Goal: Information Seeking & Learning: Check status

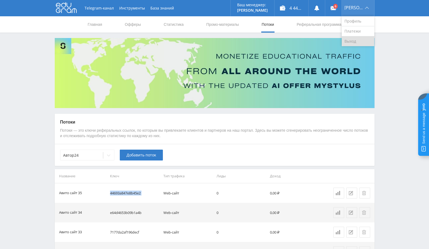
click at [357, 41] on link "Выход" at bounding box center [358, 41] width 33 height 10
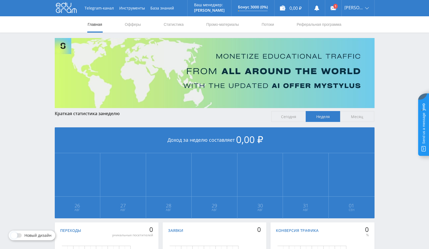
drag, startPoint x: 265, startPoint y: 26, endPoint x: 263, endPoint y: 38, distance: 12.1
click at [265, 26] on link "Потоки" at bounding box center [268, 24] width 14 height 16
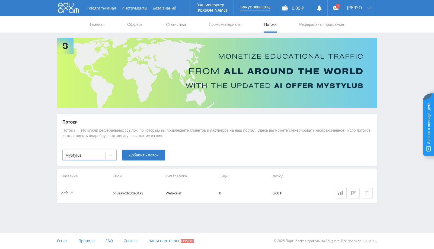
click at [100, 159] on div "MyStylus" at bounding box center [89, 154] width 54 height 11
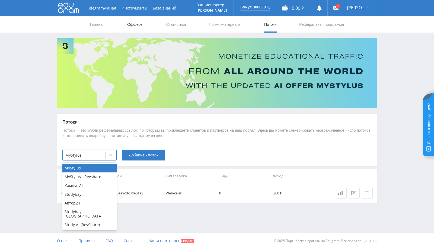
click at [137, 24] on link "Офферы" at bounding box center [135, 24] width 17 height 16
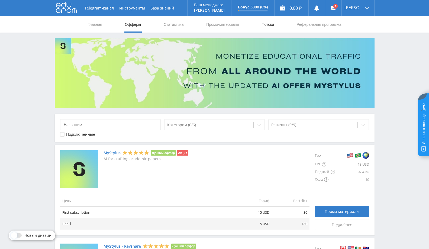
click at [268, 24] on link "Потоки" at bounding box center [268, 24] width 14 height 16
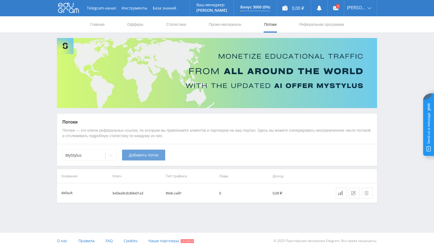
click at [144, 155] on span "Добавить поток" at bounding box center [144, 155] width 30 height 4
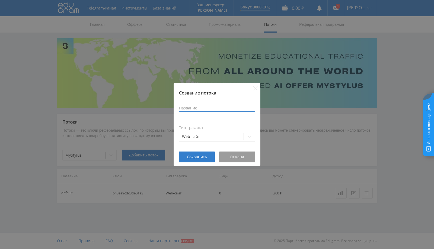
click at [195, 116] on input at bounding box center [217, 116] width 76 height 11
click at [237, 158] on span "Отмена" at bounding box center [237, 157] width 14 height 4
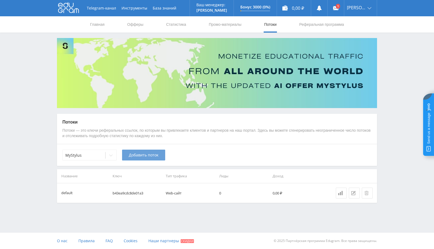
click at [150, 156] on span "Добавить поток" at bounding box center [144, 155] width 30 height 4
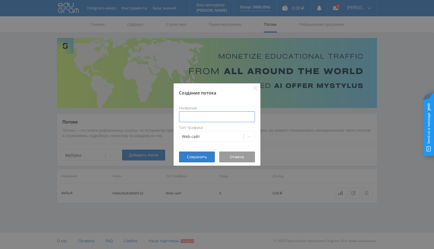
click at [210, 113] on input at bounding box center [217, 116] width 76 height 11
type input "Рассылка под базу"
click at [200, 160] on button "Сохранить" at bounding box center [197, 156] width 36 height 11
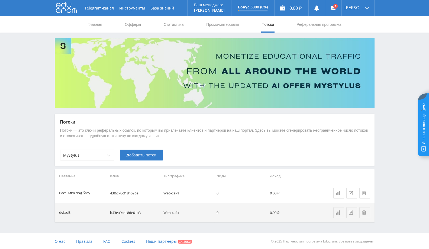
click at [134, 191] on td "43f6c70cf18469ba" at bounding box center [134, 193] width 53 height 20
copy td "43f6c70cf18469ba"
click at [217, 25] on link "Промо-материалы" at bounding box center [223, 24] width 34 height 16
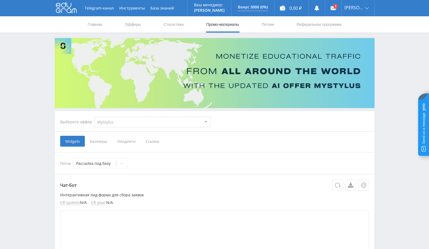
click at [149, 120] on select "MyStylus MyStylus - Revshare Кампус AI Studybay Автор24 Studybay Brazil Study A…" at bounding box center [152, 121] width 116 height 11
click at [94, 116] on select "MyStylus MyStylus - Revshare Кампус AI Studybay Автор24 Studybay Brazil Study A…" at bounding box center [152, 121] width 116 height 11
click at [157, 142] on span "Ссылки" at bounding box center [152, 141] width 24 height 11
click at [0, 0] on input "Ссылки" at bounding box center [0, 0] width 0 height 0
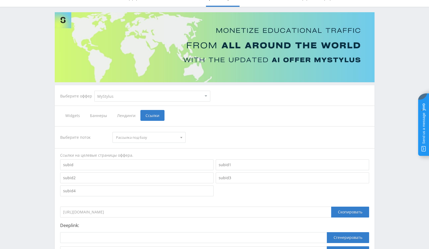
scroll to position [60, 0]
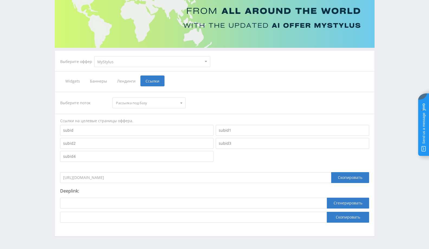
click at [171, 101] on span "Рассылка под базу" at bounding box center [146, 103] width 61 height 10
click at [163, 112] on button "Рассылка под базу" at bounding box center [149, 113] width 73 height 8
click at [352, 178] on div "Скопировать" at bounding box center [350, 177] width 38 height 11
click at [358, 175] on div "Скопировать" at bounding box center [350, 177] width 38 height 11
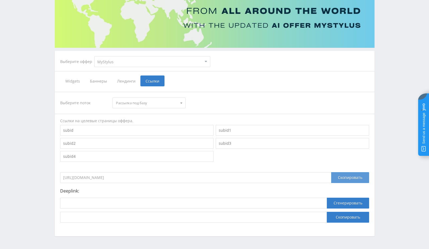
drag, startPoint x: 343, startPoint y: 175, endPoint x: 339, endPoint y: 175, distance: 3.8
click at [343, 175] on div "Скопировать" at bounding box center [350, 177] width 38 height 11
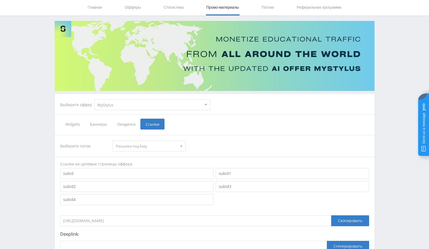
scroll to position [0, 0]
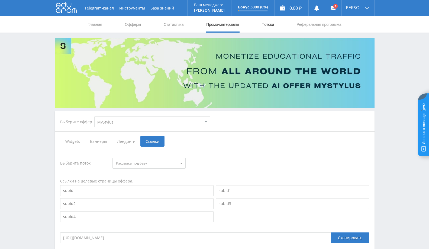
drag, startPoint x: 282, startPoint y: 24, endPoint x: 271, endPoint y: 25, distance: 10.9
click at [280, 24] on nav "Главная Офферы Статистика Промо-материалы Потоки Реферальная программа" at bounding box center [214, 24] width 255 height 16
click at [271, 25] on link "Потоки" at bounding box center [268, 24] width 14 height 16
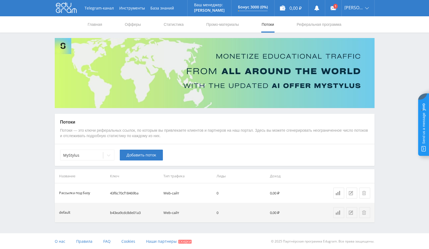
scroll to position [0, 0]
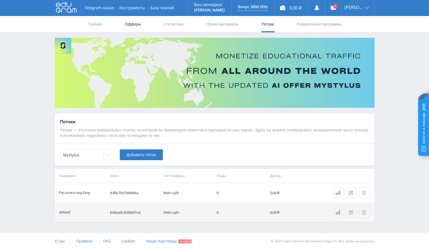
click at [140, 22] on link "Офферы" at bounding box center [132, 24] width 17 height 16
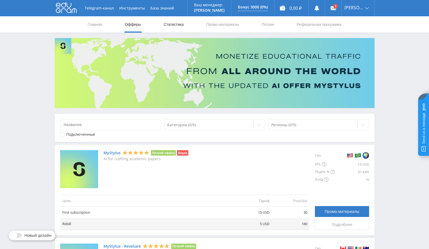
click at [173, 25] on link "Статистика" at bounding box center [173, 24] width 21 height 16
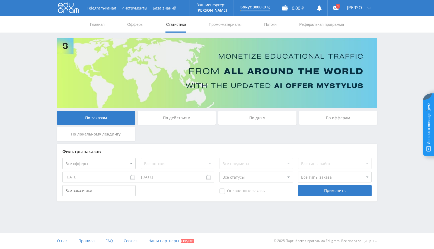
click at [177, 162] on div "Все потоки" at bounding box center [177, 163] width 73 height 11
click at [101, 162] on select "Все офферы MyStylus MyStylus - Revshare Кампус AI Studybay Автор24 Studybay Bra…" at bounding box center [98, 163] width 73 height 11
select select "339"
drag, startPoint x: 180, startPoint y: 165, endPoint x: 181, endPoint y: 168, distance: 3.6
click at [180, 165] on select "Все потоки default" at bounding box center [177, 163] width 73 height 11
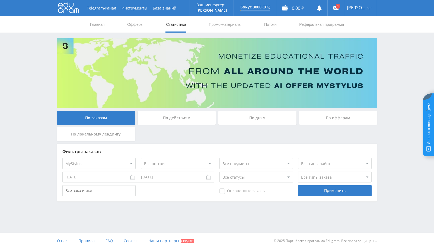
click at [141, 158] on select "Все потоки default" at bounding box center [177, 163] width 73 height 11
drag, startPoint x: 188, startPoint y: 163, endPoint x: 185, endPoint y: 168, distance: 6.6
click at [188, 163] on select "Все потоки default" at bounding box center [177, 163] width 73 height 11
select select "0"
click at [141, 158] on select "Все потоки default" at bounding box center [177, 163] width 73 height 11
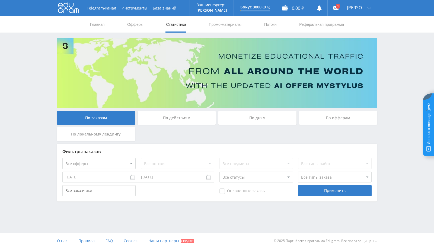
click at [100, 166] on select "Все офферы MyStylus MyStylus - Revshare Кампус AI Studybay Автор24 Studybay Bra…" at bounding box center [98, 163] width 73 height 11
select select "339"
drag, startPoint x: 194, startPoint y: 165, endPoint x: 193, endPoint y: 168, distance: 3.5
click at [194, 165] on select "Все потоки Рассылка под базу default" at bounding box center [177, 163] width 73 height 11
select select "6643226"
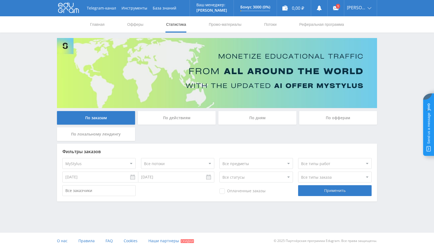
click at [141, 158] on select "Все потоки Рассылка под базу default" at bounding box center [177, 163] width 73 height 11
click at [182, 191] on div "Оплаченные заказы Применить" at bounding box center [216, 190] width 309 height 11
click at [266, 21] on link "Потоки" at bounding box center [270, 24] width 14 height 16
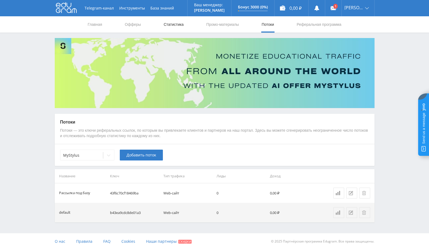
click at [176, 29] on link "Статистика" at bounding box center [173, 24] width 21 height 16
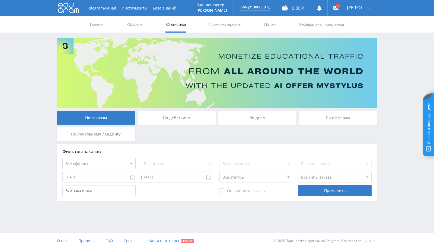
click at [110, 160] on select "Все офферы MyStylus MyStylus - Revshare Кампус AI Studybay Автор24 Studybay Bra…" at bounding box center [98, 163] width 73 height 11
select select "339"
drag, startPoint x: 159, startPoint y: 162, endPoint x: 168, endPoint y: 167, distance: 10.3
click at [159, 163] on select "Все потоки Рассылка под базу default" at bounding box center [177, 163] width 73 height 11
select select "6643226"
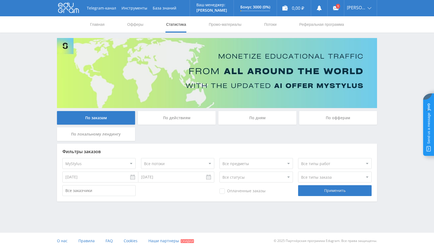
click at [141, 158] on select "Все потоки Рассылка под базу default" at bounding box center [177, 163] width 73 height 11
click at [213, 216] on div "Telegram-канал Инструменты База знаний Ваш менеджер: Alex Alex Online @edugram_…" at bounding box center [217, 115] width 434 height 231
click at [358, 43] on link "Выход" at bounding box center [360, 41] width 33 height 10
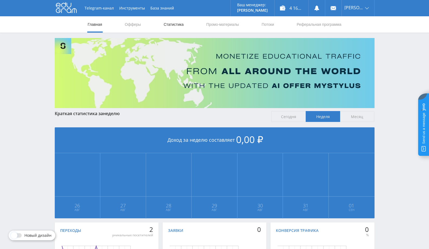
click at [181, 24] on link "Статистика" at bounding box center [173, 24] width 21 height 16
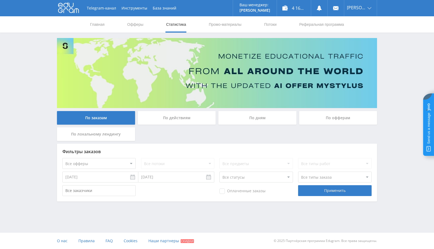
click at [96, 178] on input "[DATE]" at bounding box center [100, 176] width 76 height 11
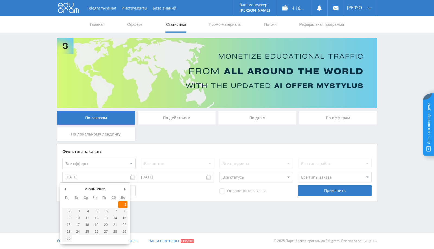
type input "[DATE]"
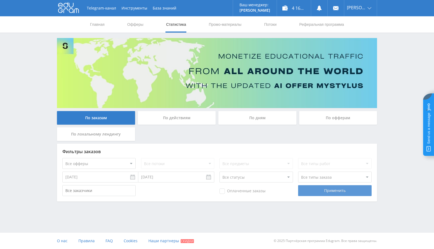
click at [345, 186] on div "Применить" at bounding box center [334, 190] width 73 height 11
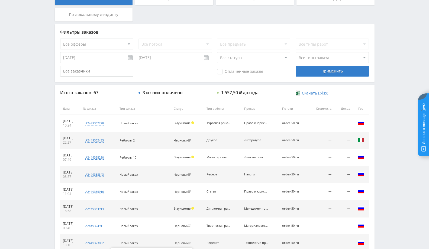
scroll to position [55, 0]
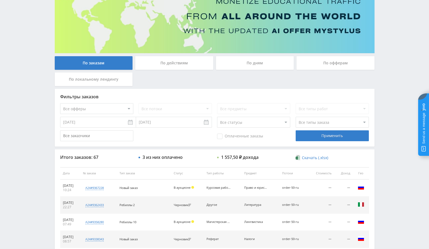
drag, startPoint x: 242, startPoint y: 121, endPoint x: 238, endPoint y: 122, distance: 3.4
click at [242, 121] on select "Все статусы В аукционе В работе На гарантии Завершен Возврат Черновик" at bounding box center [253, 122] width 73 height 11
click at [217, 117] on select "Все статусы В аукционе В работе На гарантии Завершен Возврат Черновик" at bounding box center [253, 122] width 73 height 11
click at [333, 130] on div "Применить" at bounding box center [332, 135] width 73 height 11
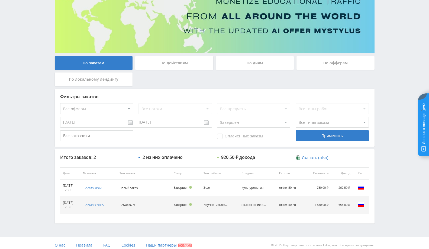
drag, startPoint x: 255, startPoint y: 119, endPoint x: 257, endPoint y: 127, distance: 7.5
click at [255, 119] on select "Все статусы В аукционе В работе На гарантии Завершен Возврат Черновик" at bounding box center [253, 122] width 73 height 11
select select "-1"
click at [217, 117] on select "Все статусы В аукционе В работе На гарантии Завершен Возврат Черновик" at bounding box center [253, 122] width 73 height 11
drag, startPoint x: 336, startPoint y: 138, endPoint x: 277, endPoint y: 175, distance: 69.7
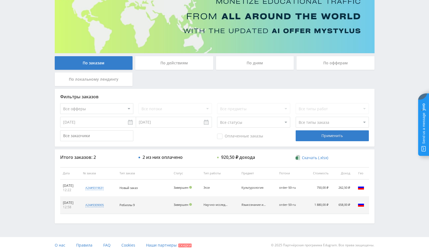
click at [336, 139] on div "Применить" at bounding box center [332, 135] width 73 height 11
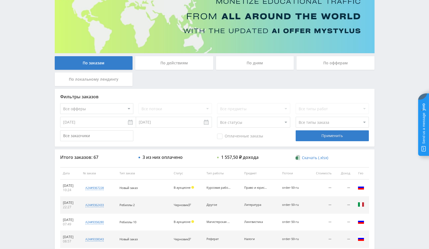
scroll to position [205, 0]
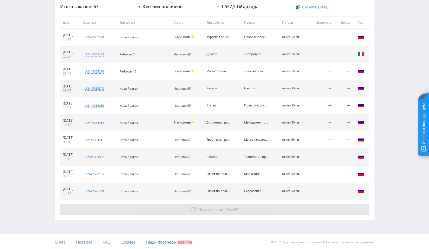
click at [212, 204] on button "Показать ещё 10 из 57" at bounding box center [214, 209] width 309 height 11
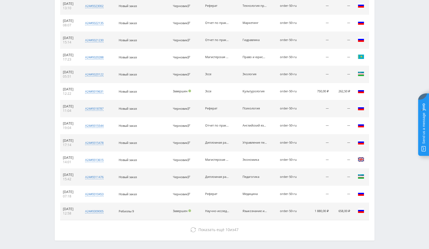
scroll to position [375, 0]
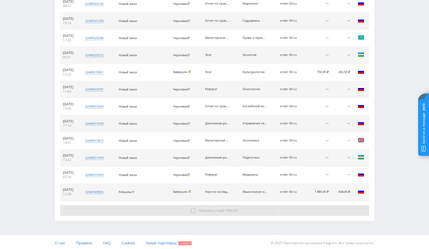
click at [213, 210] on span "Показать ещё" at bounding box center [211, 209] width 26 height 5
click at [222, 205] on button "Показать ещё 10 из 47" at bounding box center [214, 210] width 309 height 11
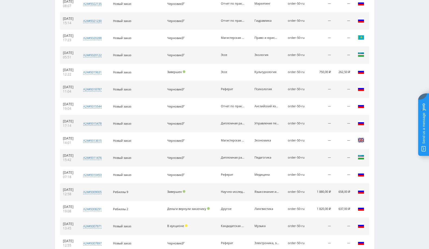
click at [222, 203] on td "Другое" at bounding box center [234, 208] width 33 height 17
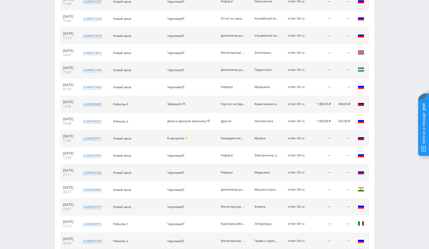
scroll to position [545, 0]
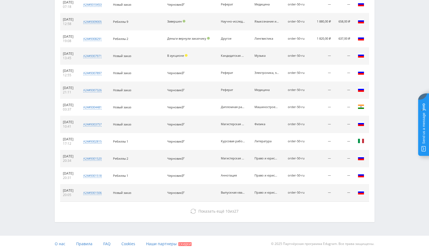
click at [222, 205] on button "Показать ещё 10 из 27" at bounding box center [214, 210] width 309 height 11
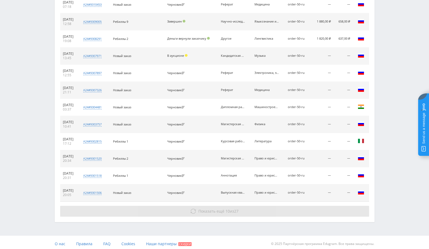
click at [223, 205] on button "Показать ещё 10 из 27" at bounding box center [214, 210] width 309 height 11
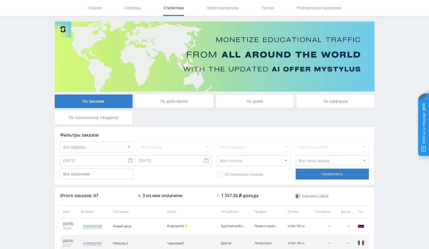
scroll to position [0, 0]
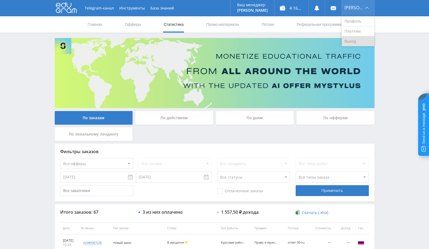
click at [355, 41] on link "Выход" at bounding box center [358, 41] width 33 height 10
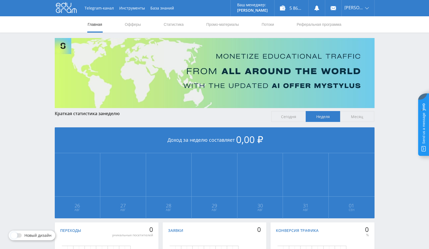
click at [355, 39] on img at bounding box center [215, 73] width 320 height 70
click at [357, 43] on link "Выход" at bounding box center [358, 41] width 33 height 10
click at [357, 41] on link "Выход" at bounding box center [358, 41] width 33 height 10
